Goal: Task Accomplishment & Management: Use online tool/utility

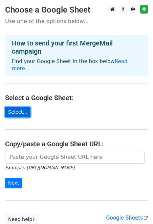
click at [10, 107] on link "Select..." at bounding box center [17, 112] width 25 height 11
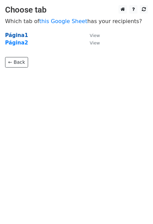
click at [13, 35] on strong "Página1" at bounding box center [16, 35] width 23 height 6
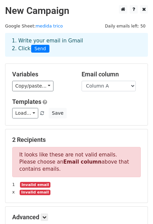
click at [13, 192] on small "x" at bounding box center [13, 191] width 3 height 5
